Goal: Task Accomplishment & Management: Manage account settings

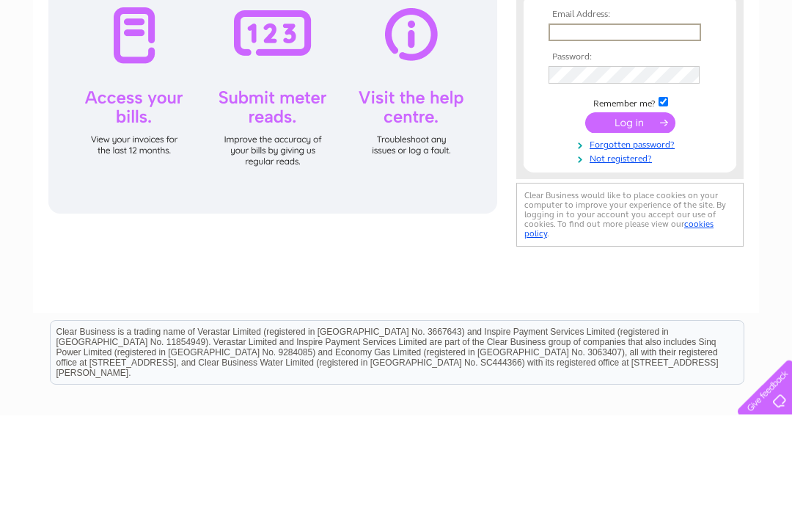
type input "christinegalvin10@hotmail.co.uk"
click at [630, 227] on input "submit" at bounding box center [630, 226] width 90 height 21
click at [632, 230] on input "submit" at bounding box center [630, 225] width 90 height 21
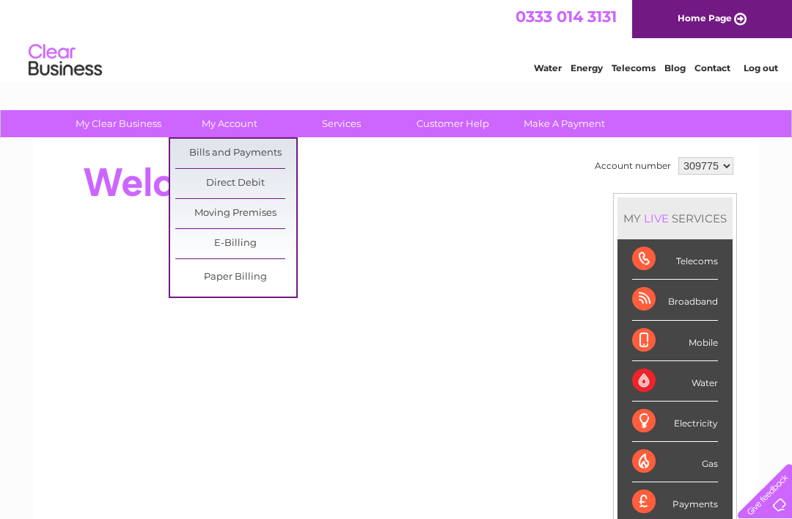
click at [237, 152] on link "Bills and Payments" at bounding box center [235, 153] width 121 height 29
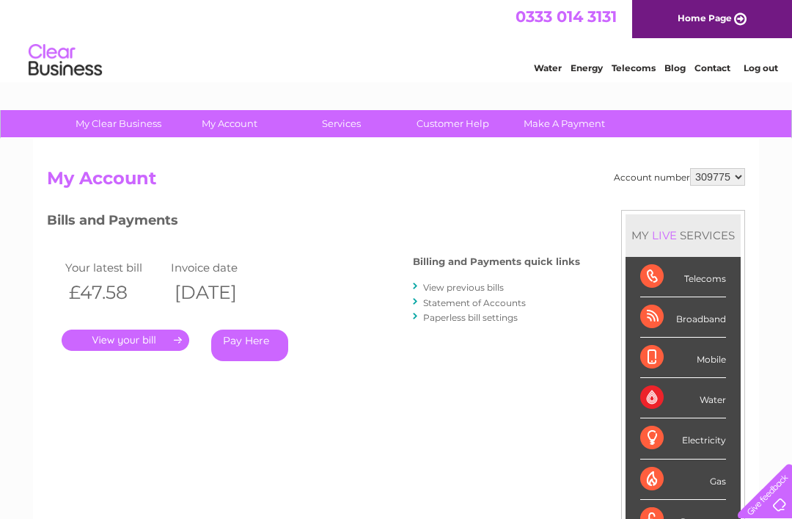
click at [136, 335] on link "." at bounding box center [126, 339] width 128 height 21
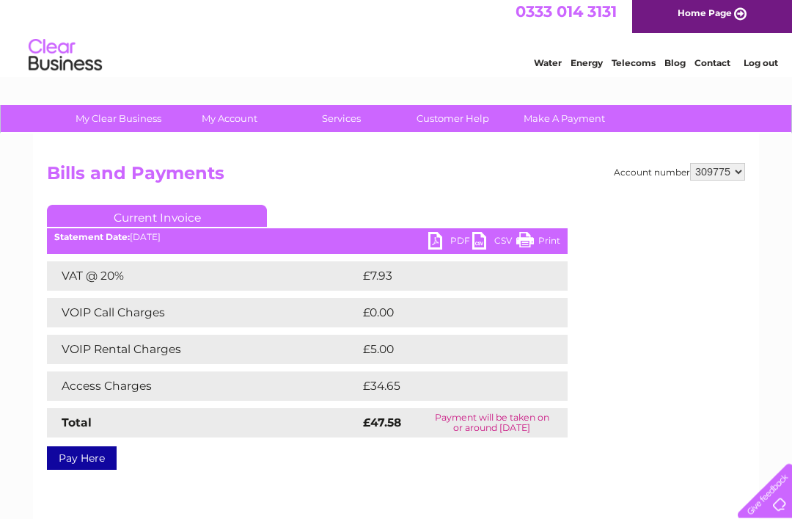
scroll to position [4, 0]
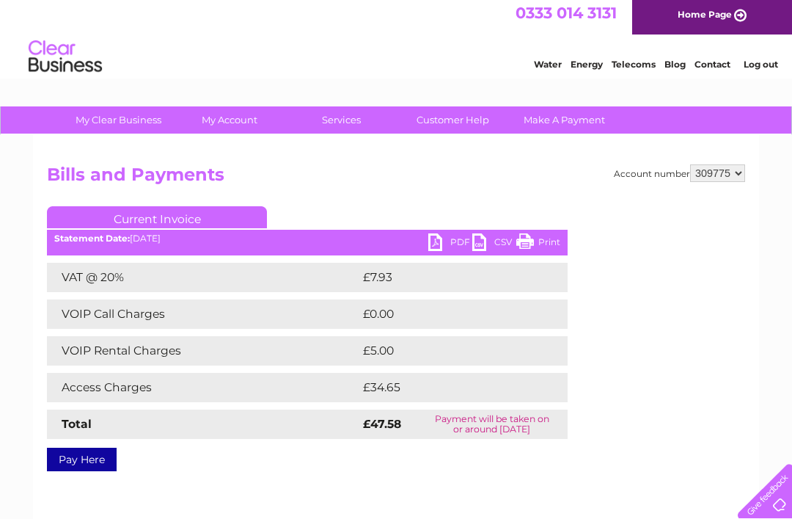
click at [141, 353] on td "VOIP Rental Charges" at bounding box center [203, 350] width 312 height 29
click at [150, 344] on td "VOIP Rental Charges" at bounding box center [203, 350] width 312 height 29
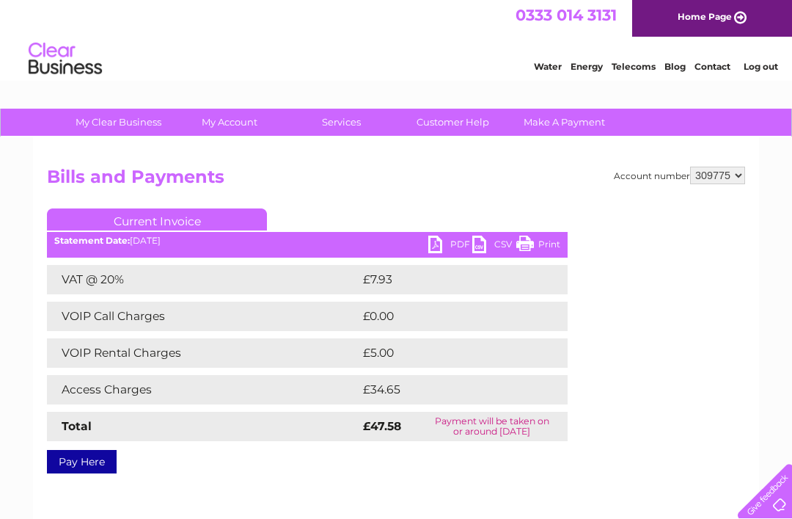
scroll to position [0, 0]
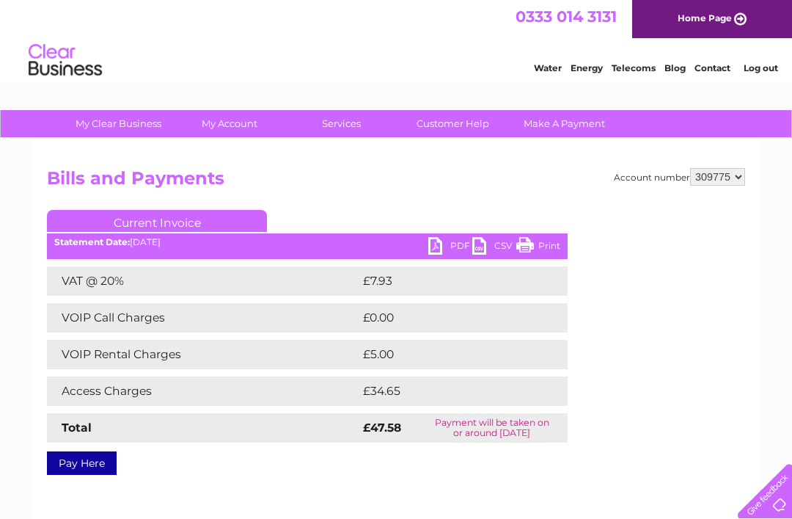
click at [459, 122] on link "Customer Help" at bounding box center [452, 123] width 121 height 27
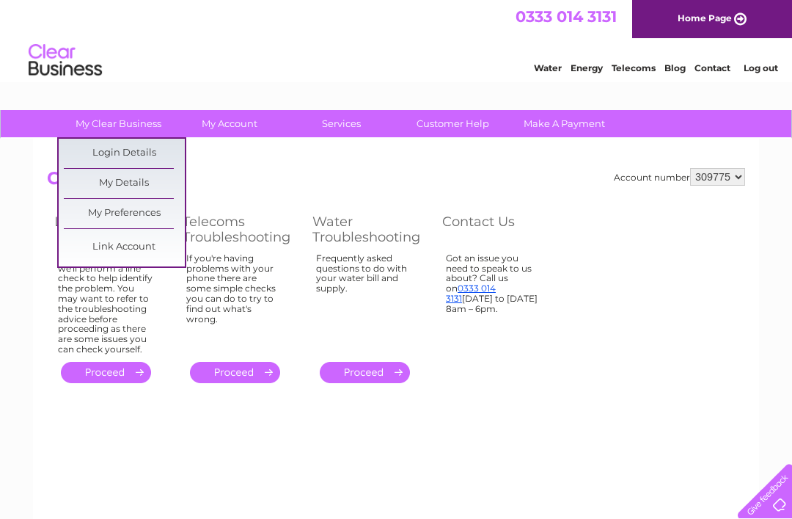
click at [128, 212] on link "My Preferences" at bounding box center [124, 213] width 121 height 29
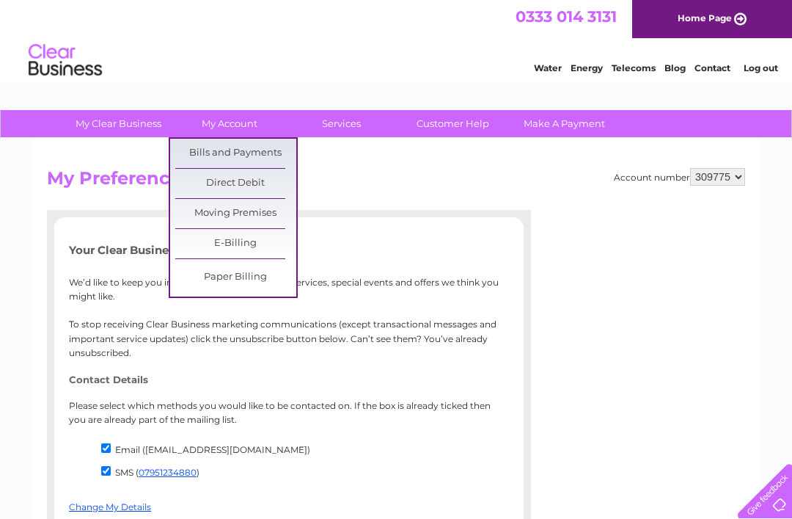
click at [250, 149] on link "Bills and Payments" at bounding box center [235, 153] width 121 height 29
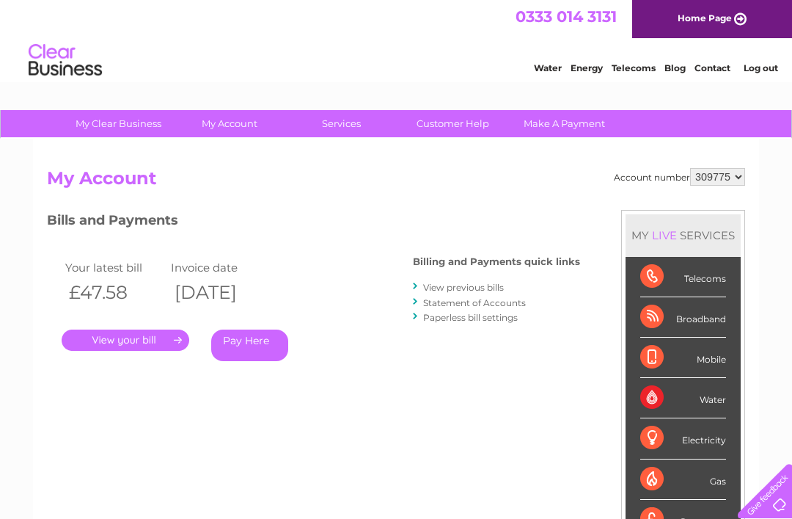
click at [473, 288] on link "View previous bills" at bounding box center [463, 287] width 81 height 11
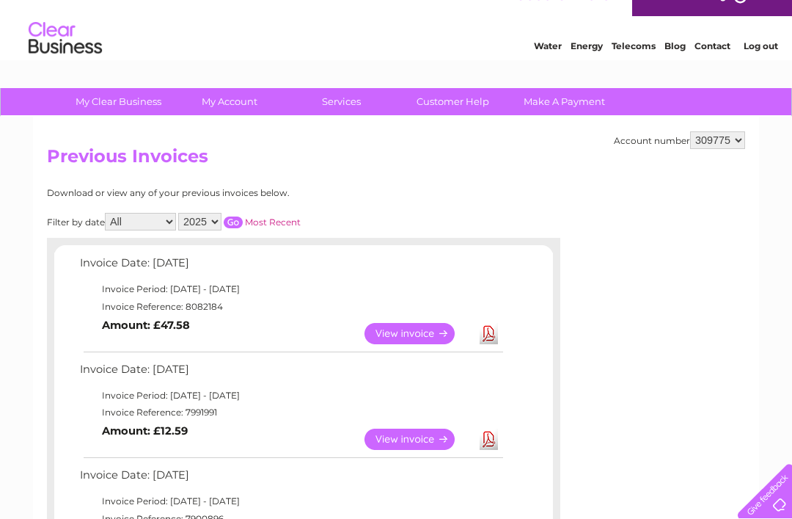
scroll to position [25, 0]
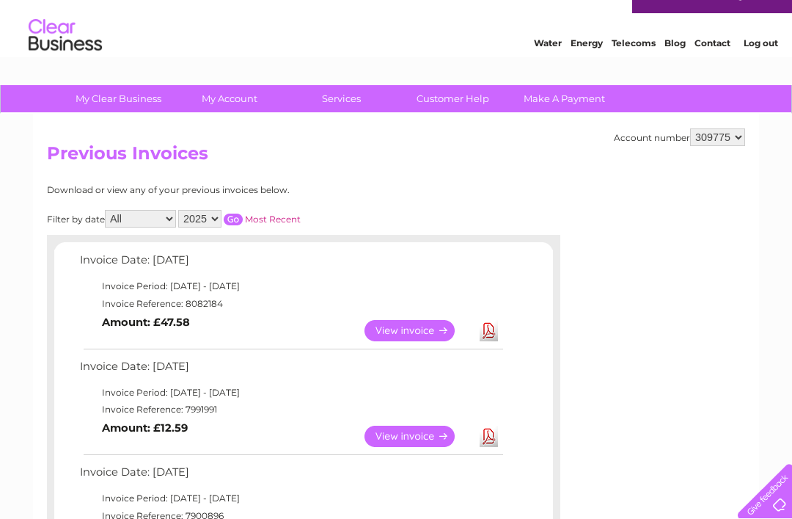
click at [406, 435] on link "View" at bounding box center [419, 435] width 108 height 21
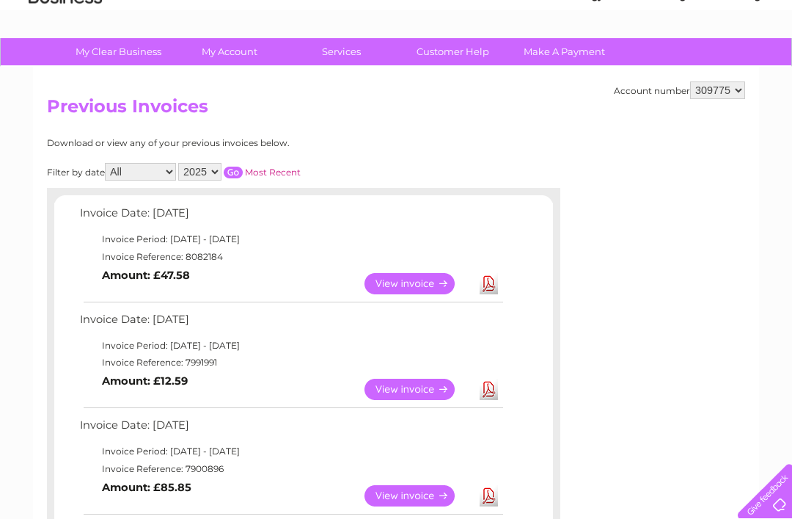
click at [413, 279] on link "View" at bounding box center [419, 283] width 108 height 21
